Goal: Information Seeking & Learning: Find specific fact

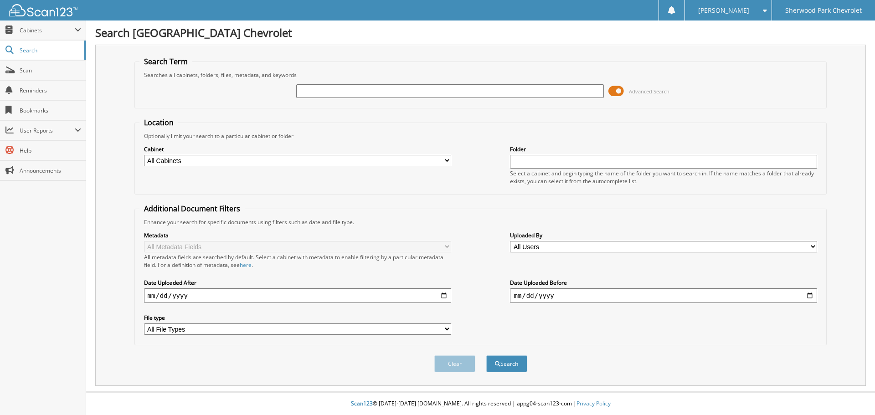
click at [305, 90] on input "text" at bounding box center [449, 91] width 307 height 14
type input "572265"
click at [486, 356] on button "Search" at bounding box center [506, 364] width 41 height 17
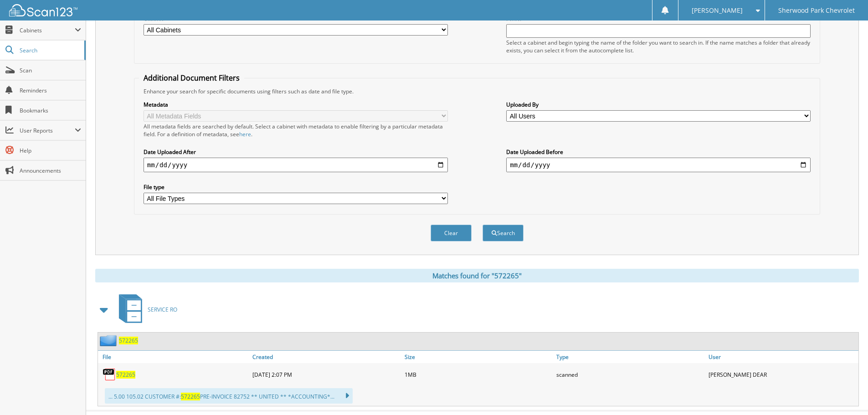
scroll to position [150, 0]
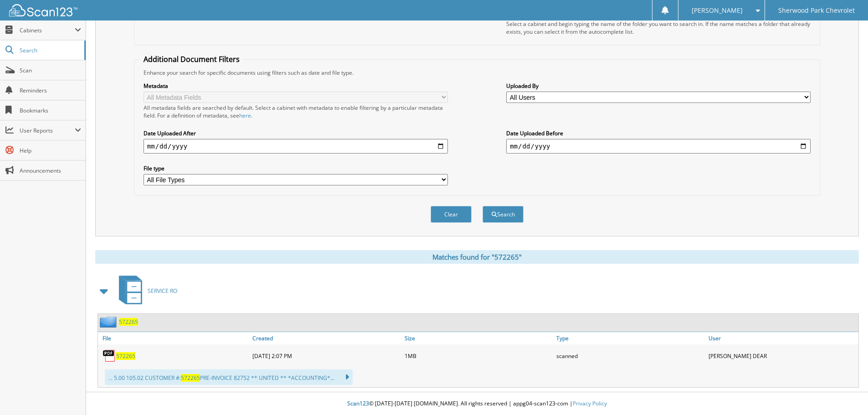
click at [124, 321] on span "572265" at bounding box center [128, 322] width 19 height 8
